Goal: Task Accomplishment & Management: Use online tool/utility

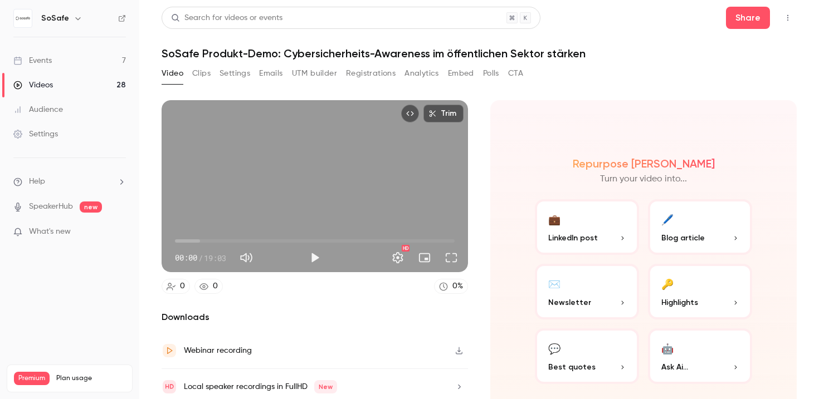
click at [42, 80] on div "Videos" at bounding box center [33, 85] width 40 height 11
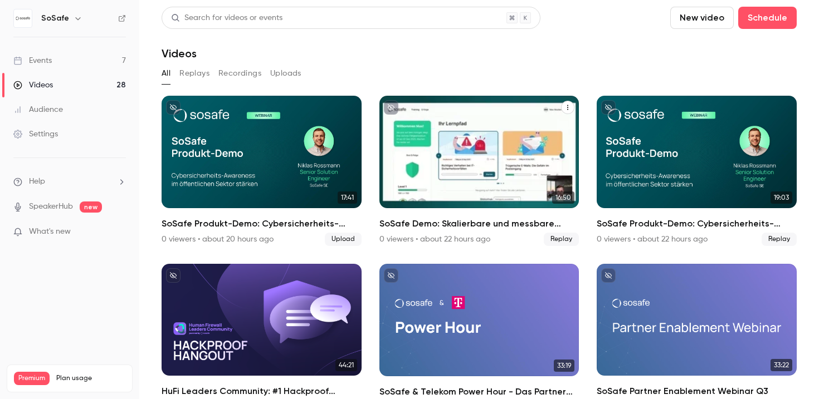
click at [526, 172] on div "SoSafe Demo: Skalierbare und messbare Awareness für Großunternehmen" at bounding box center [479, 152] width 200 height 113
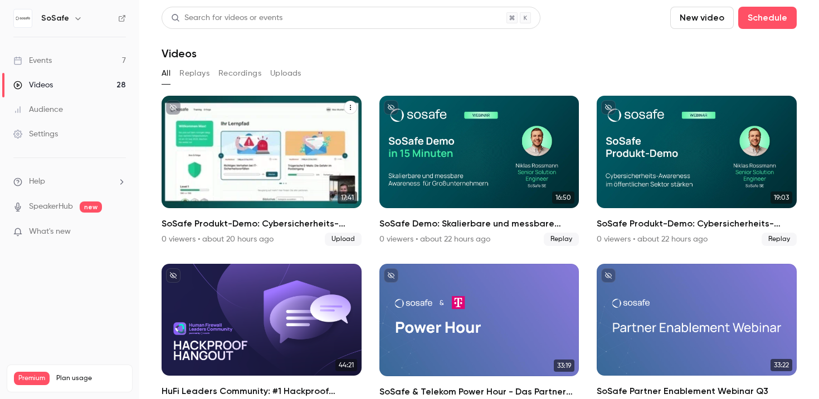
click at [275, 152] on div "SoSafe Produkt-Demo: Cybersicherheits-Awareness im öffentlichen Sektor stärken" at bounding box center [262, 152] width 200 height 113
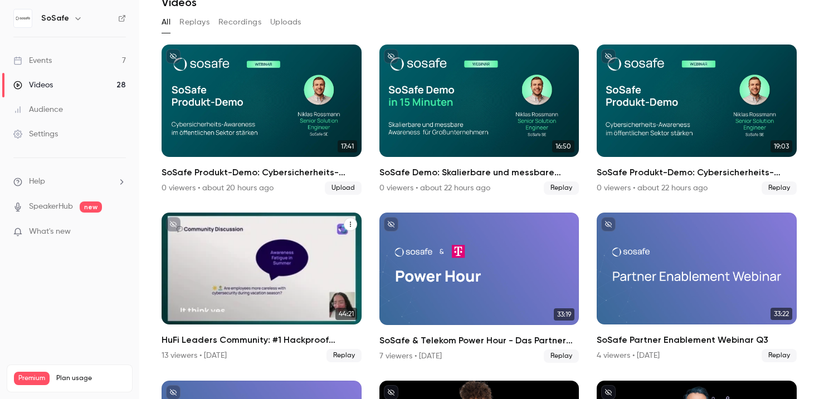
scroll to position [98, 0]
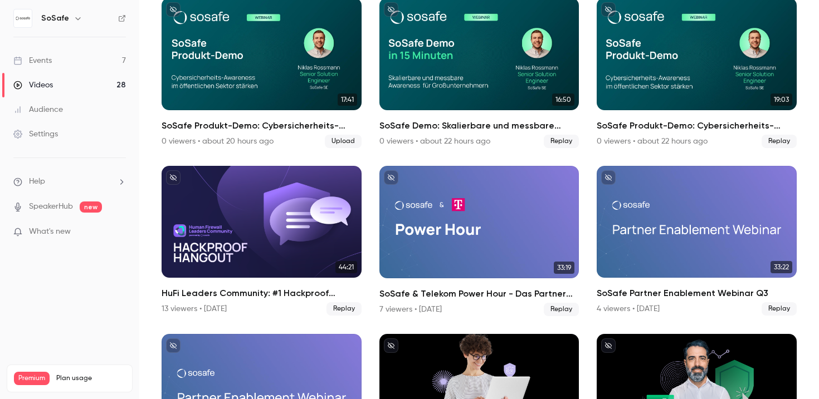
click at [53, 55] on link "Events 7" at bounding box center [69, 60] width 139 height 25
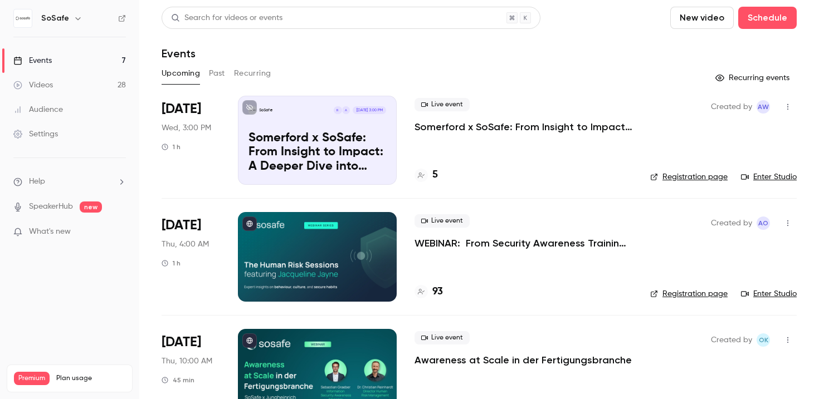
click at [216, 75] on button "Past" at bounding box center [217, 74] width 16 height 18
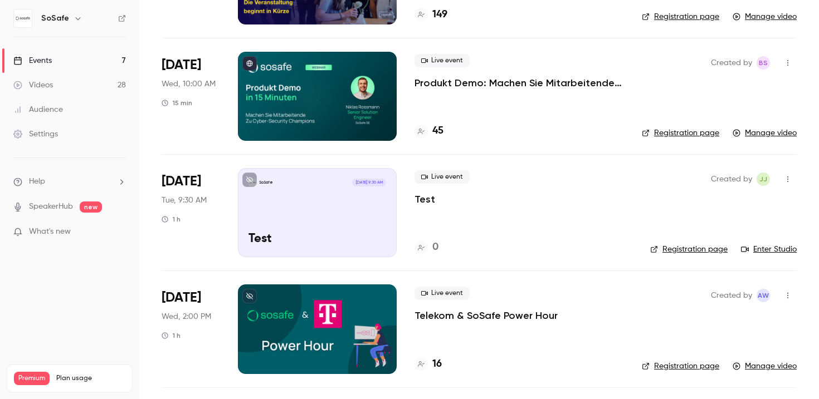
scroll to position [1794, 0]
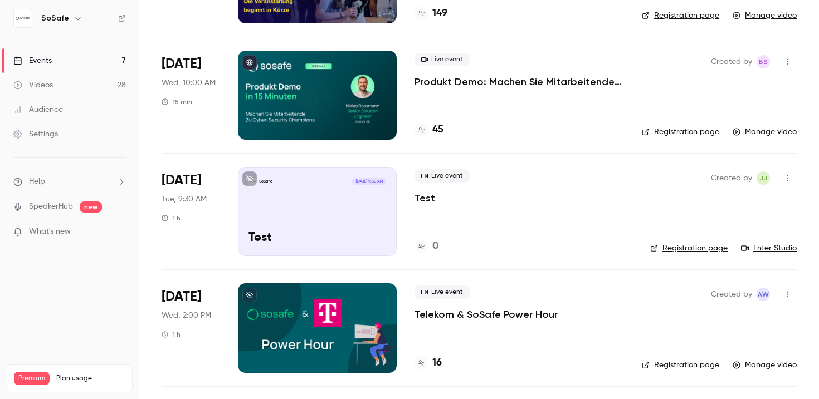
click at [332, 90] on div at bounding box center [317, 95] width 159 height 89
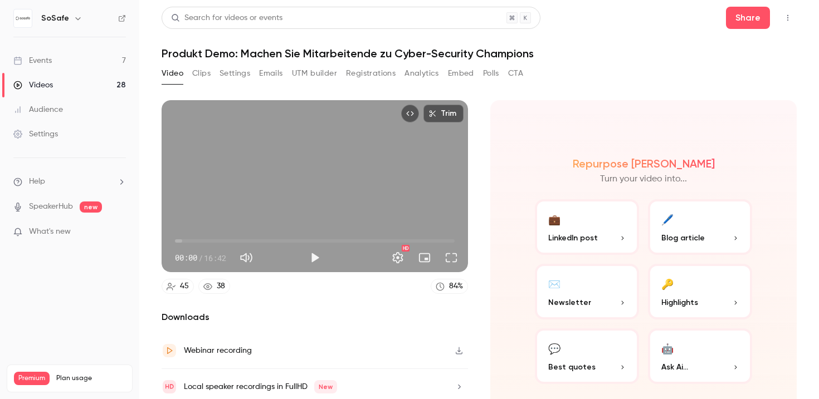
click at [375, 77] on button "Registrations" at bounding box center [371, 74] width 50 height 18
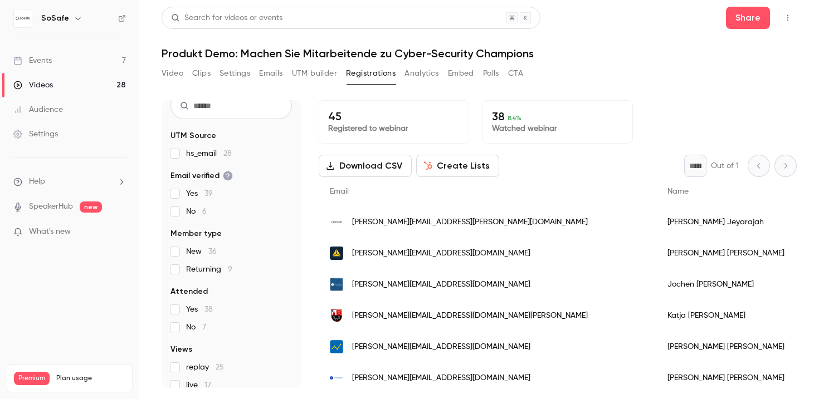
scroll to position [93, 0]
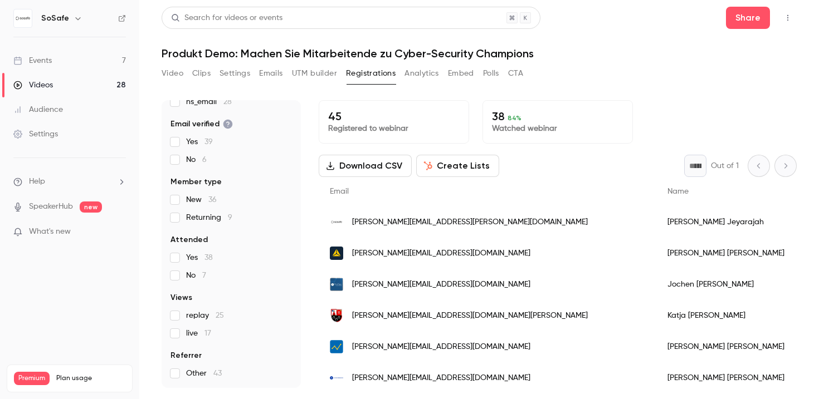
click at [667, 192] on span "Name" at bounding box center [677, 192] width 21 height 8
click at [667, 193] on span "Name" at bounding box center [677, 192] width 21 height 8
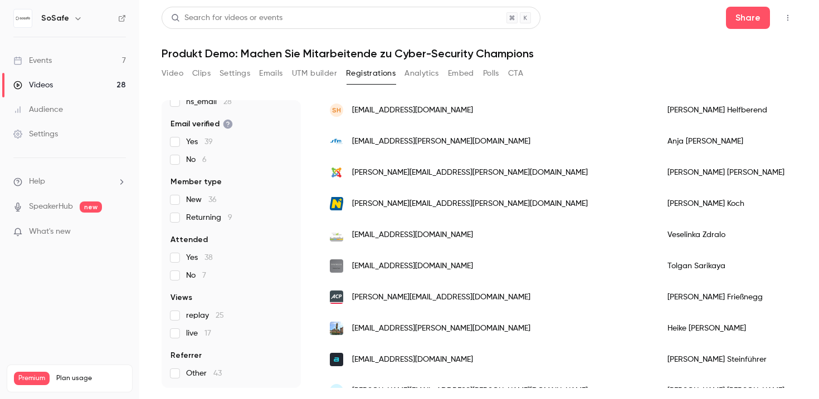
scroll to position [0, 0]
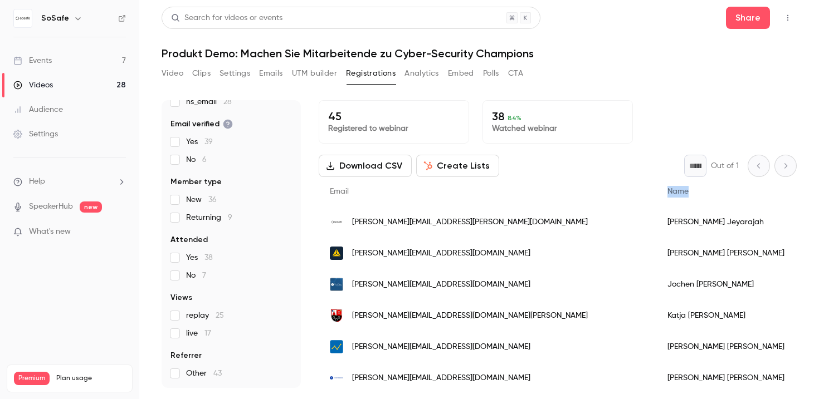
click at [455, 167] on button "Create Lists" at bounding box center [457, 166] width 83 height 22
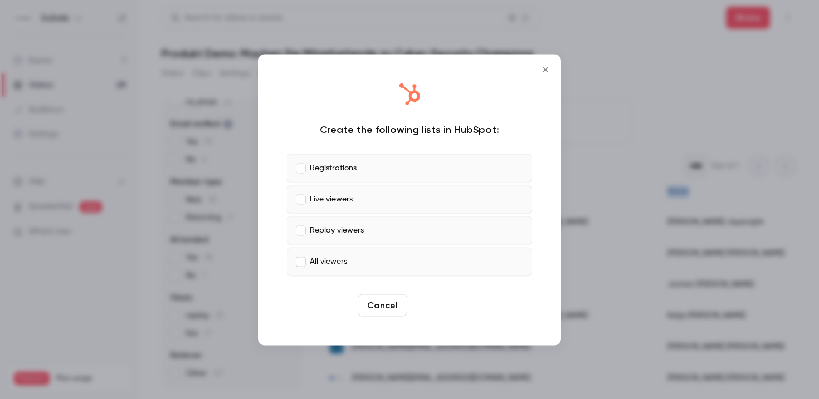
click at [449, 299] on button "Create" at bounding box center [437, 305] width 50 height 22
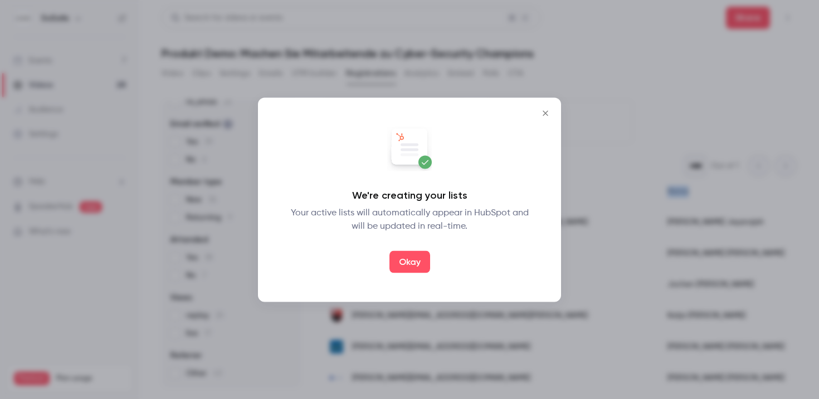
click at [406, 261] on button "Okay" at bounding box center [409, 262] width 41 height 22
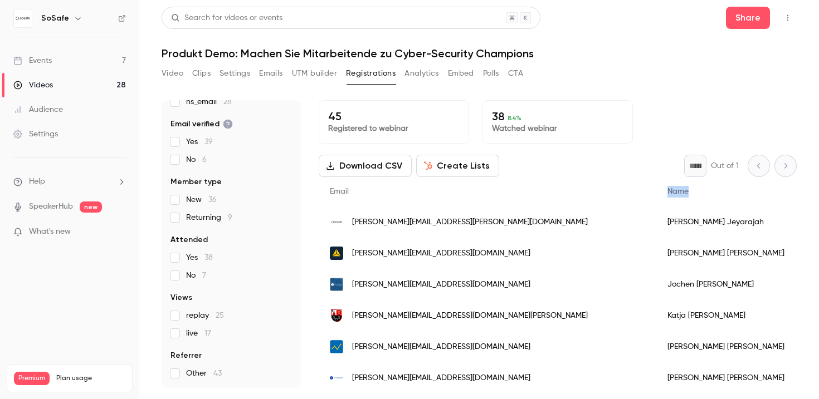
click at [459, 168] on button "Create Lists" at bounding box center [457, 166] width 83 height 22
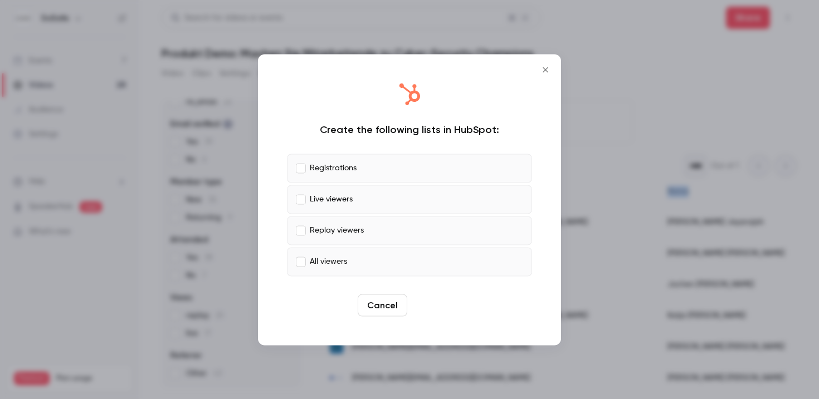
click at [438, 301] on button "Create" at bounding box center [437, 305] width 50 height 22
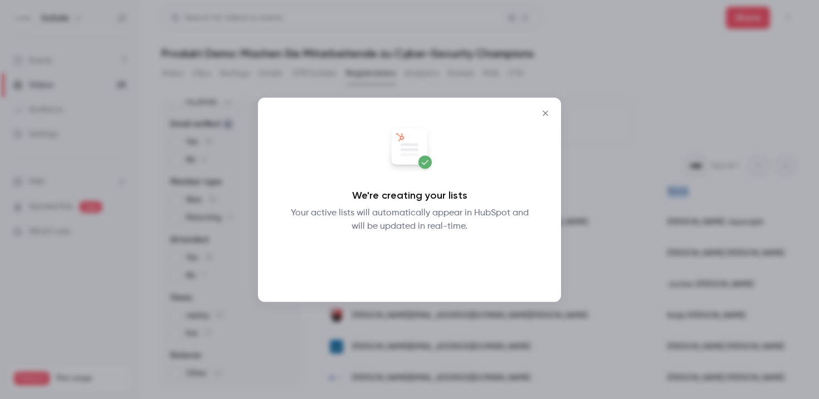
click at [417, 260] on button "Okay" at bounding box center [409, 262] width 41 height 22
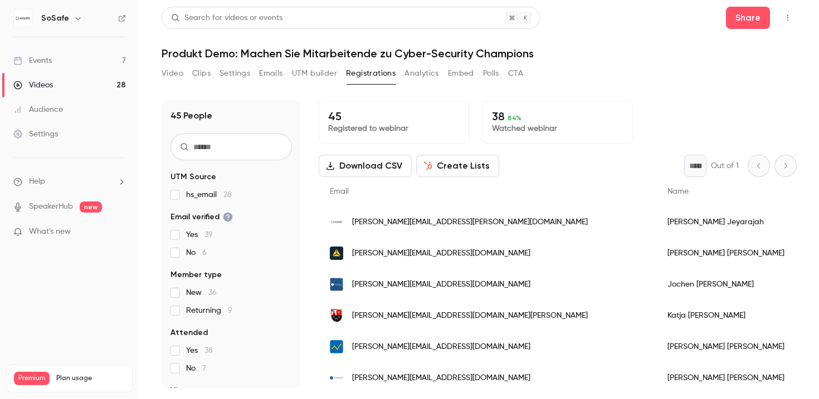
click at [236, 154] on input "text" at bounding box center [230, 147] width 121 height 27
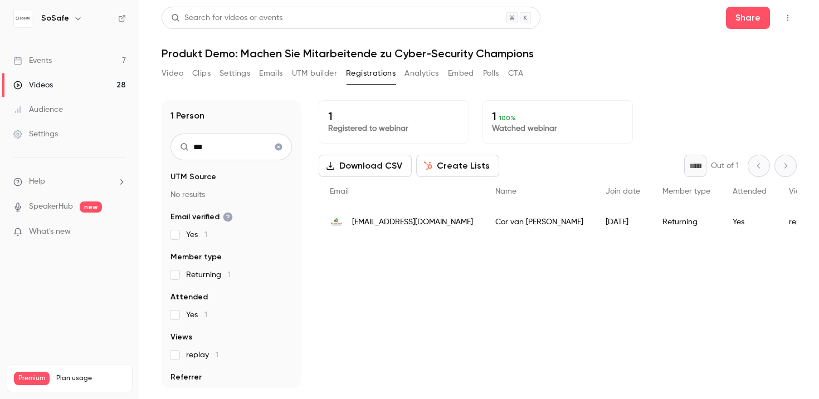
drag, startPoint x: 212, startPoint y: 146, endPoint x: 170, endPoint y: 141, distance: 42.6
click at [170, 141] on div "***" at bounding box center [230, 147] width 121 height 27
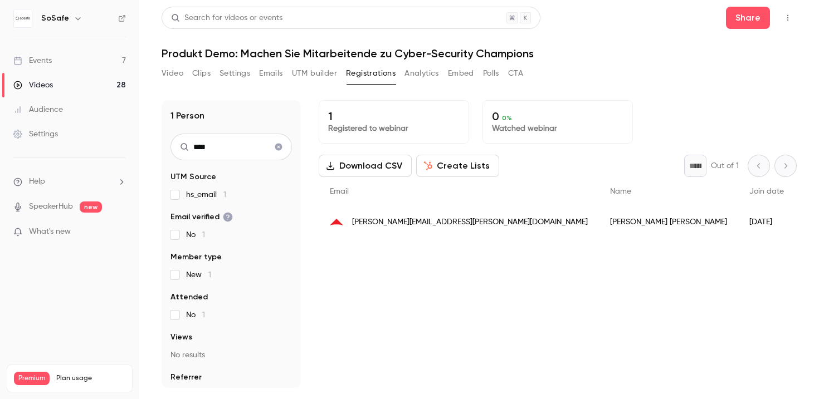
type input "****"
